Goal: Navigation & Orientation: Find specific page/section

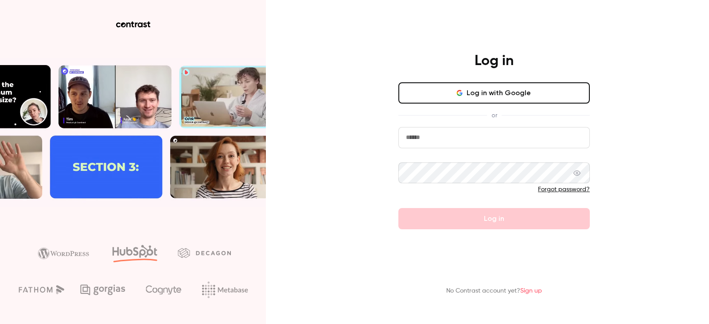
click at [461, 146] on input "email" at bounding box center [495, 137] width 192 height 21
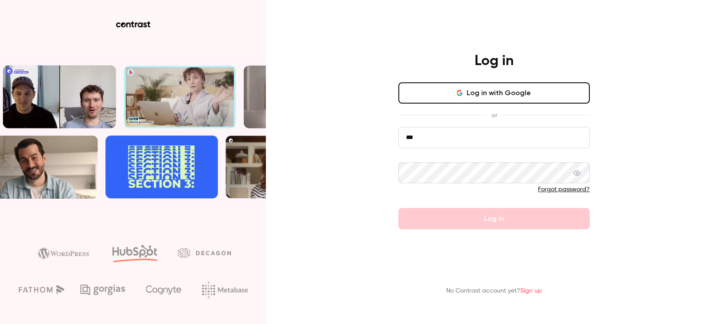
type input "**********"
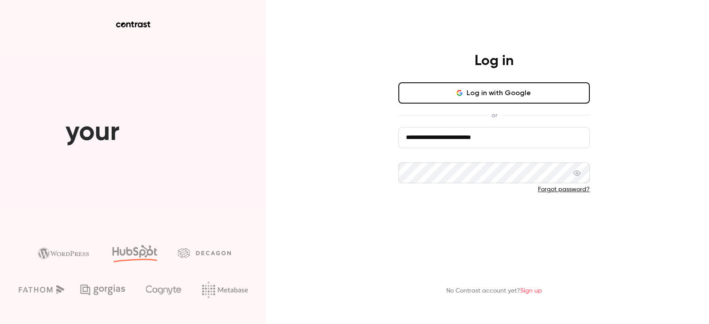
click at [413, 216] on button "Log in" at bounding box center [495, 218] width 192 height 21
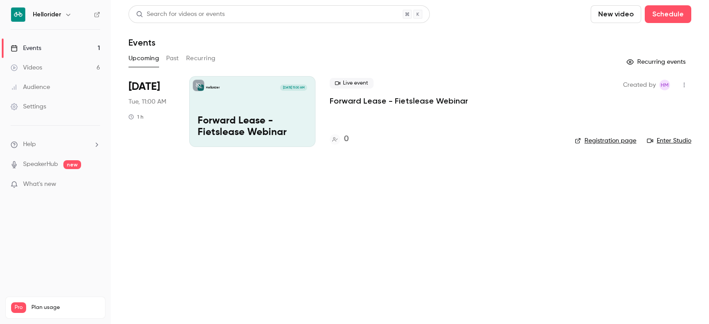
click at [59, 15] on h6 "Hellorider" at bounding box center [47, 14] width 28 height 9
click at [66, 14] on icon "button" at bounding box center [68, 15] width 4 height 2
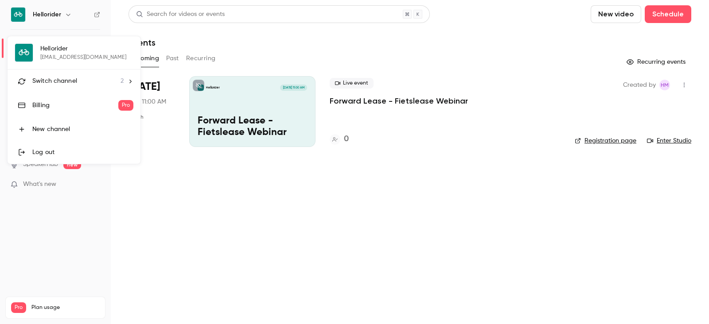
click at [62, 75] on li "Switch channel 2" at bounding box center [74, 81] width 133 height 23
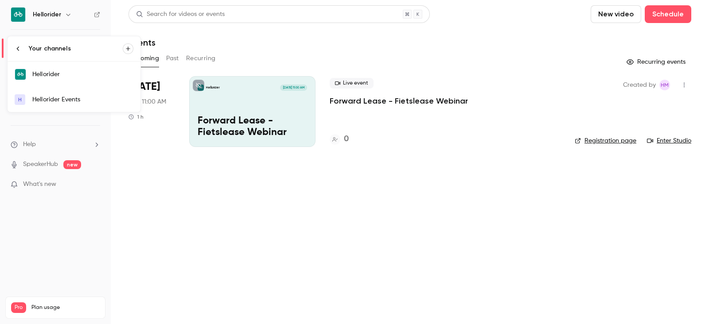
click at [74, 98] on div "Hellorider Events" at bounding box center [82, 99] width 101 height 9
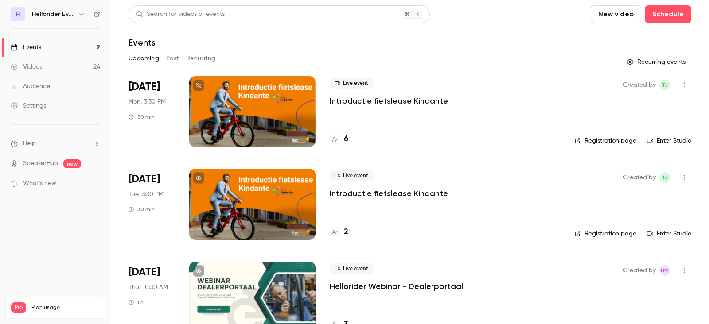
click at [654, 141] on link "Enter Studio" at bounding box center [669, 141] width 44 height 9
